Goal: Navigation & Orientation: Find specific page/section

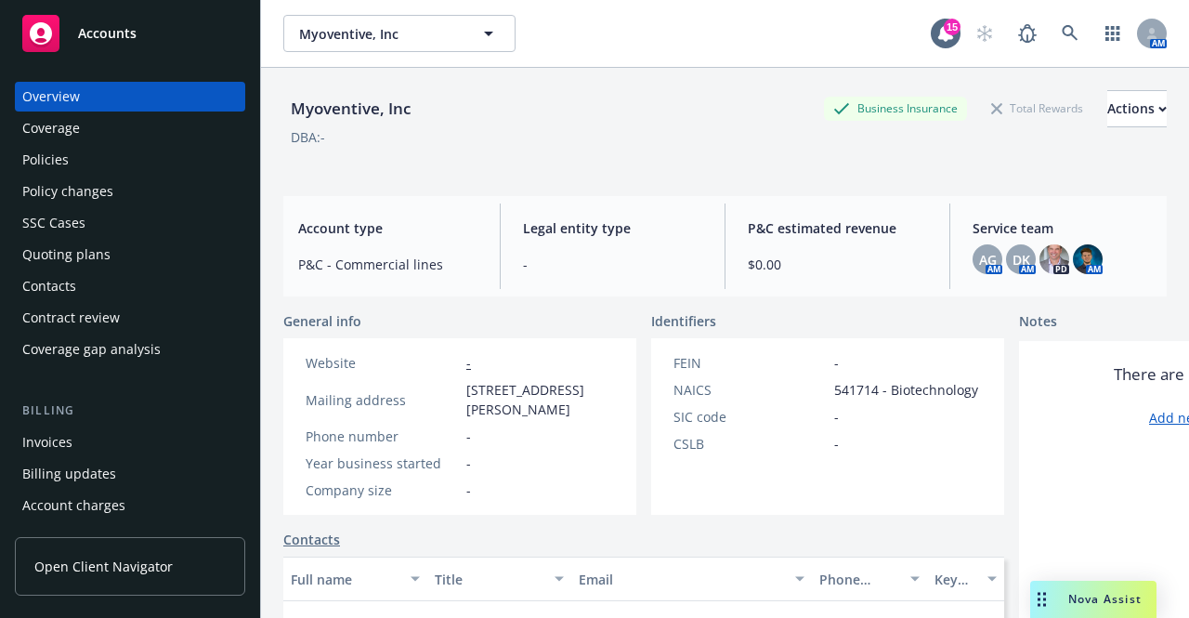
scroll to position [229, 0]
